Goal: Task Accomplishment & Management: Manage account settings

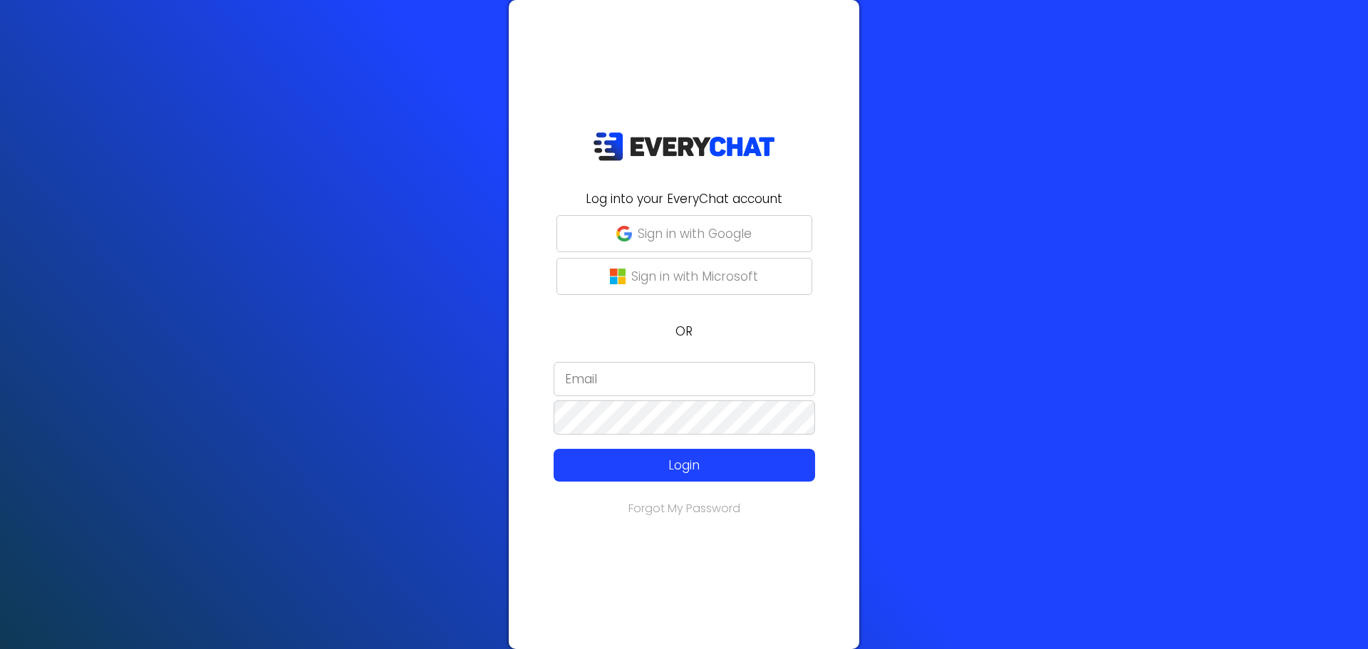
drag, startPoint x: 655, startPoint y: 378, endPoint x: 615, endPoint y: 348, distance: 50.3
click at [654, 375] on input "email" at bounding box center [684, 379] width 261 height 34
click at [739, 244] on button "Sign in with Google" at bounding box center [684, 233] width 256 height 37
click at [646, 382] on input "email" at bounding box center [684, 379] width 261 height 34
click at [706, 511] on link "Forgot My Password" at bounding box center [684, 508] width 112 height 16
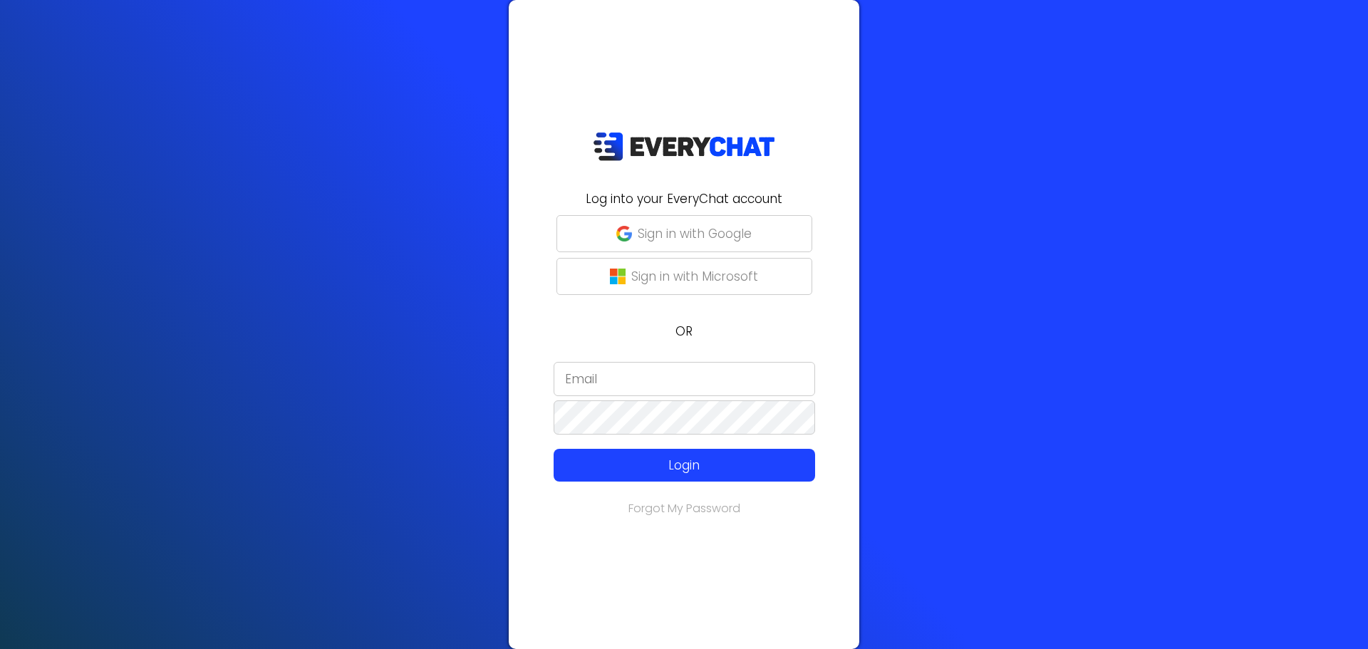
click at [665, 367] on input "email" at bounding box center [684, 379] width 261 height 34
type input "[PERSON_NAME][EMAIL_ADDRESS][DOMAIN_NAME]"
click at [679, 464] on p "Login" at bounding box center [684, 465] width 209 height 19
